Goal: Task Accomplishment & Management: Use online tool/utility

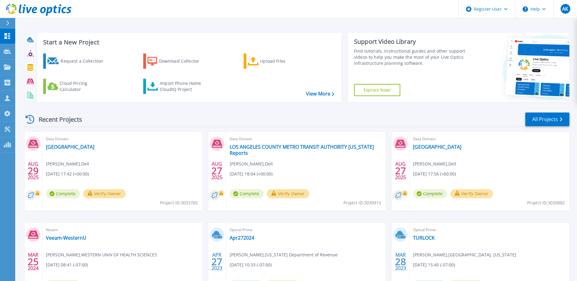
click at [178, 87] on div "Import Phone Home CloudIQ Project" at bounding box center [183, 86] width 47 height 12
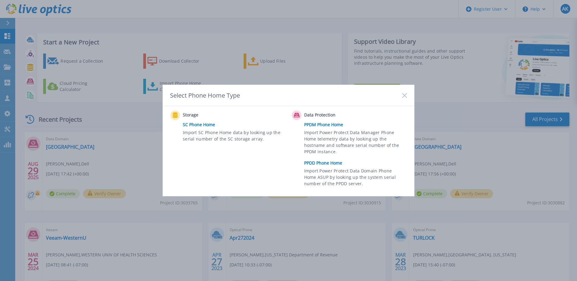
click at [323, 164] on link "PPDD Phone Home" at bounding box center [357, 162] width 106 height 9
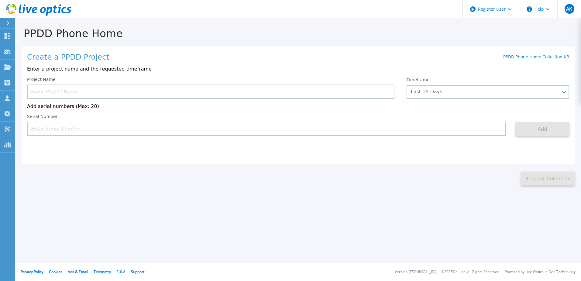
click at [188, 131] on input at bounding box center [266, 129] width 479 height 14
paste input "APM00215318574"
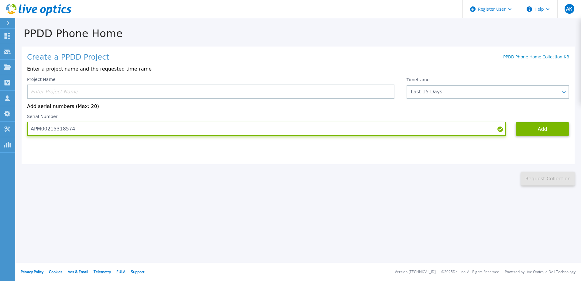
type input "APM00215318574"
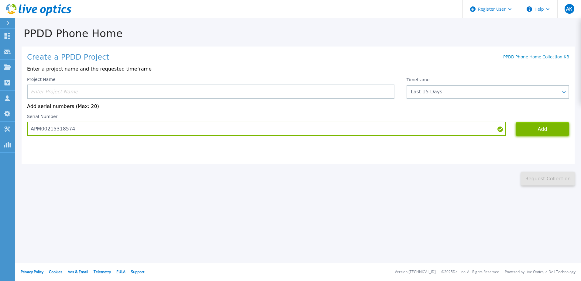
click at [524, 132] on button "Add" at bounding box center [543, 129] width 54 height 14
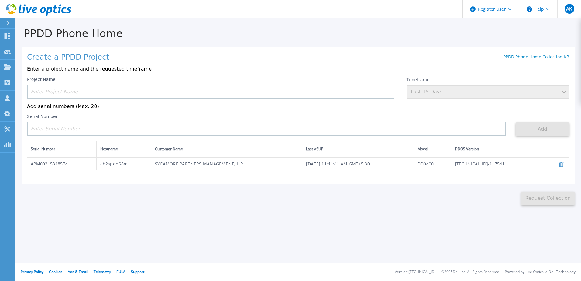
click at [495, 167] on td "[TECHNICAL_ID]-1175411" at bounding box center [497, 163] width 93 height 12
click at [451, 166] on td "DD9400" at bounding box center [432, 163] width 37 height 12
click at [243, 170] on td "SYCAMORE PARTNERS MANAGEMENT, L.P." at bounding box center [226, 163] width 151 height 12
click at [202, 167] on td "SYCAMORE PARTNERS MANAGEMENT, L.P." at bounding box center [226, 163] width 151 height 12
click at [119, 167] on td "ch2spdd68m" at bounding box center [124, 163] width 54 height 12
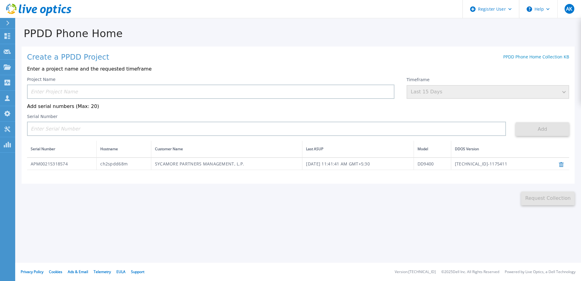
click at [36, 161] on td "APM00215318574" at bounding box center [62, 163] width 70 height 12
click at [407, 167] on td "[DATE] 11:41:41 AM GMT+5:30" at bounding box center [358, 163] width 112 height 12
click at [500, 167] on td "[TECHNICAL_ID]-1175411" at bounding box center [497, 163] width 93 height 12
click at [411, 164] on td "[DATE] 11:41:41 AM GMT+5:30" at bounding box center [358, 163] width 112 height 12
click at [560, 167] on icon at bounding box center [561, 164] width 5 height 5
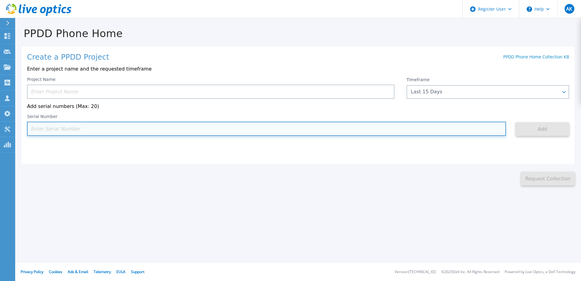
click at [339, 132] on input at bounding box center [266, 129] width 479 height 14
paste input "APM00215318574"
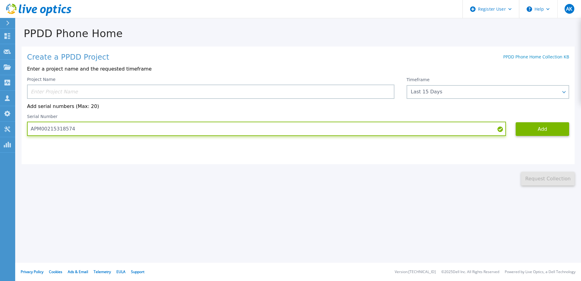
type input "APM00215318574"
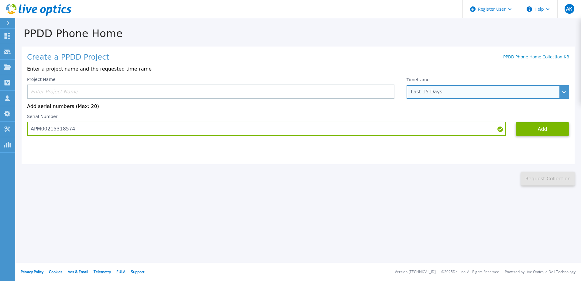
click at [485, 92] on div "Last 15 Days" at bounding box center [484, 91] width 147 height 5
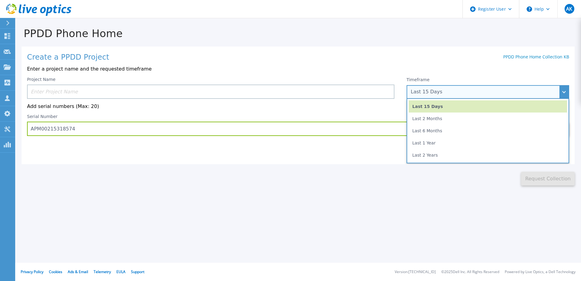
click at [455, 130] on li "Last 6 Months" at bounding box center [488, 131] width 158 height 12
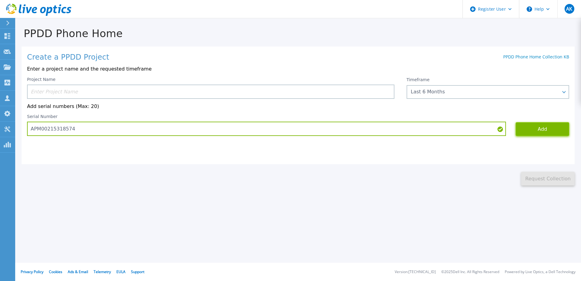
click at [551, 133] on button "Add" at bounding box center [543, 129] width 54 height 14
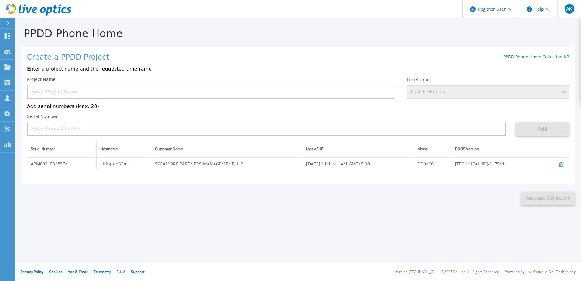
click at [377, 167] on td "[DATE] 11:41:41 AM GMT+5:30" at bounding box center [358, 163] width 112 height 12
click at [332, 164] on td "[DATE] 11:41:41 AM GMT+5:30" at bounding box center [358, 163] width 112 height 12
click at [194, 166] on td "SYCAMORE PARTNERS MANAGEMENT, L.P." at bounding box center [226, 163] width 151 height 12
drag, startPoint x: 107, startPoint y: 167, endPoint x: 104, endPoint y: 167, distance: 3.3
click at [104, 167] on td "ch2spdd68m" at bounding box center [124, 163] width 54 height 12
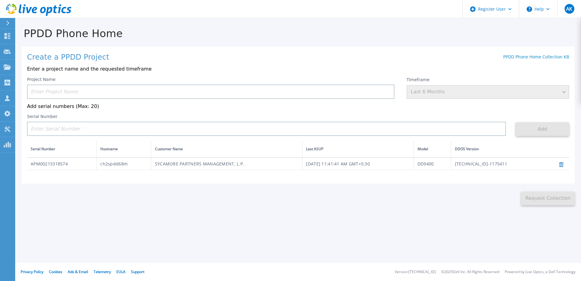
drag, startPoint x: 104, startPoint y: 167, endPoint x: 71, endPoint y: 165, distance: 33.2
click at [61, 164] on td "APM00215318574" at bounding box center [62, 163] width 70 height 12
click at [346, 169] on td "[DATE] 11:41:41 AM GMT+5:30" at bounding box center [358, 163] width 112 height 12
click at [451, 165] on td "DD9400" at bounding box center [432, 163] width 37 height 12
click at [502, 167] on td "[TECHNICAL_ID]-1175411" at bounding box center [497, 163] width 93 height 12
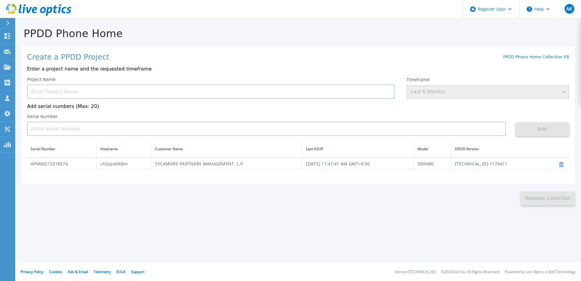
click at [16, 11] on icon at bounding box center [38, 10] width 65 height 12
